Goal: Find contact information: Find contact information

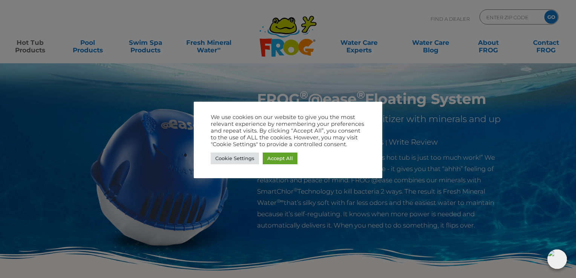
click at [232, 158] on link "Cookie Settings" at bounding box center [235, 159] width 48 height 12
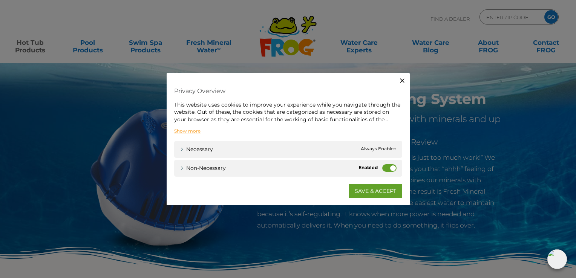
click at [187, 130] on link "Show more" at bounding box center [187, 131] width 26 height 7
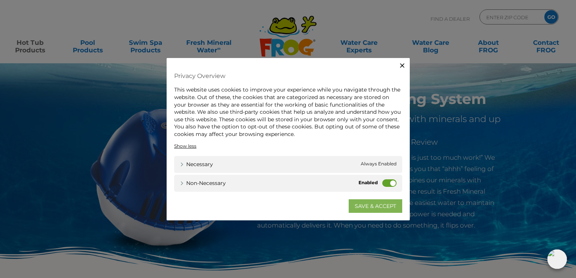
click at [389, 205] on link "SAVE & ACCEPT" at bounding box center [376, 206] width 54 height 14
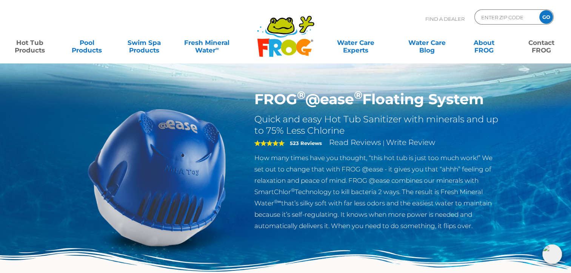
click at [540, 49] on link "Contact FROG" at bounding box center [540, 42] width 44 height 15
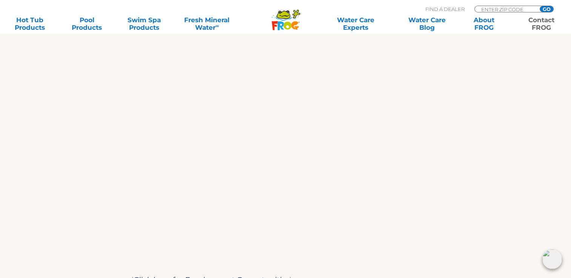
scroll to position [397, 0]
drag, startPoint x: 109, startPoint y: 126, endPoint x: 71, endPoint y: 135, distance: 38.6
click at [71, 135] on div "We are always ready to help! We appreciate your comments and are happy to help …" at bounding box center [286, 35] width 464 height 523
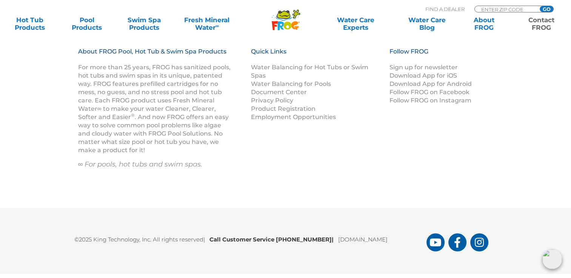
scroll to position [1205, 0]
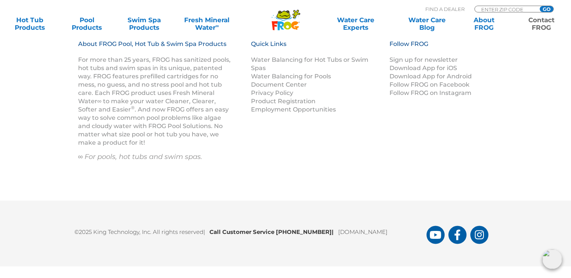
click at [549, 265] on img at bounding box center [552, 260] width 20 height 20
click at [365, 155] on div "About FROG Pool, Hot Tub & Swim Spa Products For more than 25 years, FROG has s…" at bounding box center [285, 111] width 452 height 142
click at [368, 167] on div "About FROG Pool, Hot Tub & Swim Spa Products For more than 25 years, FROG has s…" at bounding box center [285, 111] width 452 height 142
click at [489, 32] on div ".st130{clip-path:url(#SVGID_2_);fill-rule:evenodd;clip-rule:evenodd;fill:#C3CC0…" at bounding box center [285, 17] width 571 height 34
click at [540, 29] on link "Contact FROG" at bounding box center [540, 23] width 44 height 15
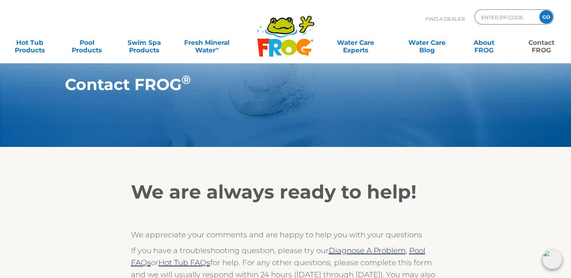
click at [444, 17] on p "Find A Dealer" at bounding box center [444, 18] width 39 height 19
click at [445, 21] on p "Find A Dealer" at bounding box center [444, 18] width 39 height 19
click at [506, 14] on input "ENTER ZIP CODE" at bounding box center [505, 17] width 51 height 11
type input "91324"
click at [30, 44] on link "Hot Tub Products" at bounding box center [30, 42] width 44 height 15
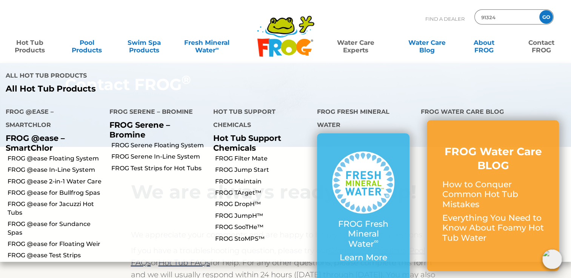
click at [354, 43] on link "Water Care Experts" at bounding box center [355, 42] width 72 height 15
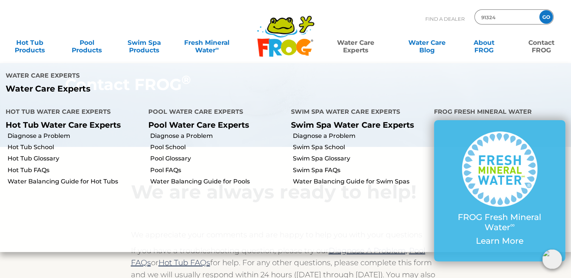
click at [360, 45] on link "Water Care Experts" at bounding box center [355, 42] width 72 height 15
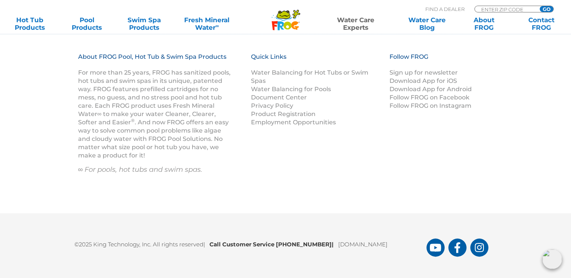
scroll to position [839, 0]
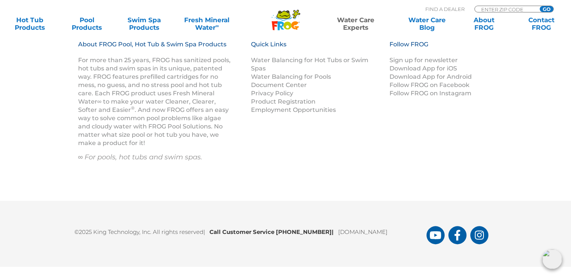
click at [29, 35] on div "About FROG Pool, Hot Tub & Swim Spa Products For more than 25 years, FROG has s…" at bounding box center [285, 110] width 571 height 179
click at [29, 24] on link "Hot Tub Products" at bounding box center [30, 23] width 44 height 15
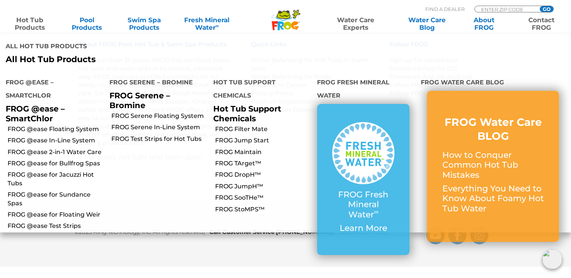
click at [540, 27] on link "Contact FROG" at bounding box center [540, 23] width 44 height 15
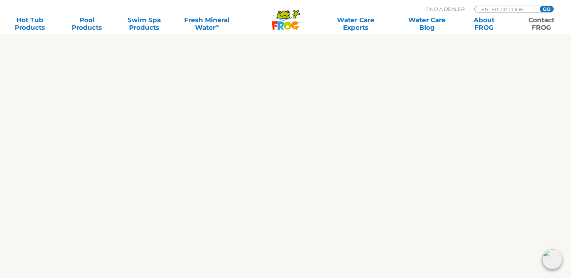
scroll to position [452, 0]
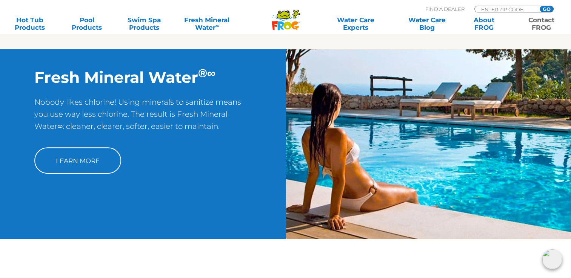
drag, startPoint x: 386, startPoint y: 198, endPoint x: 395, endPoint y: 188, distance: 13.9
click at [395, 188] on img at bounding box center [427, 144] width 285 height 190
